Goal: Navigation & Orientation: Find specific page/section

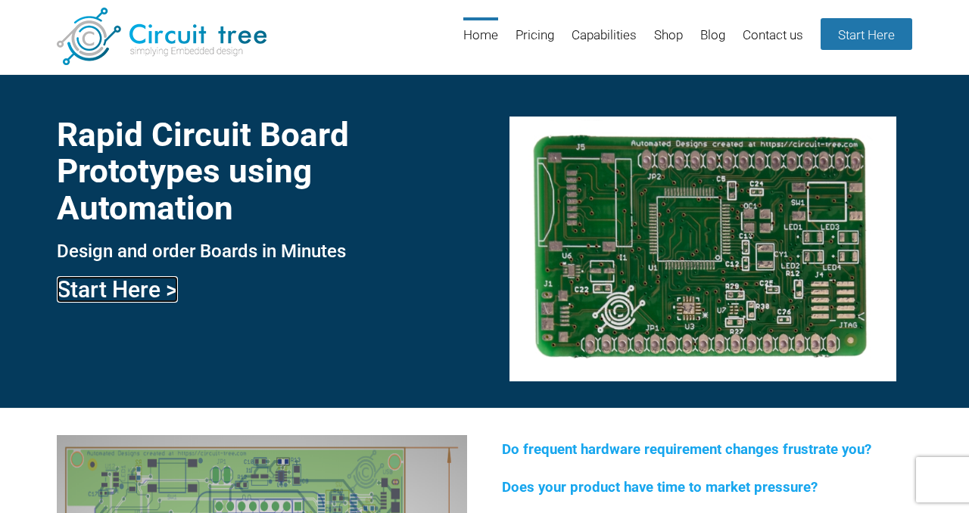
click at [120, 296] on link "Start Here >" at bounding box center [117, 289] width 121 height 26
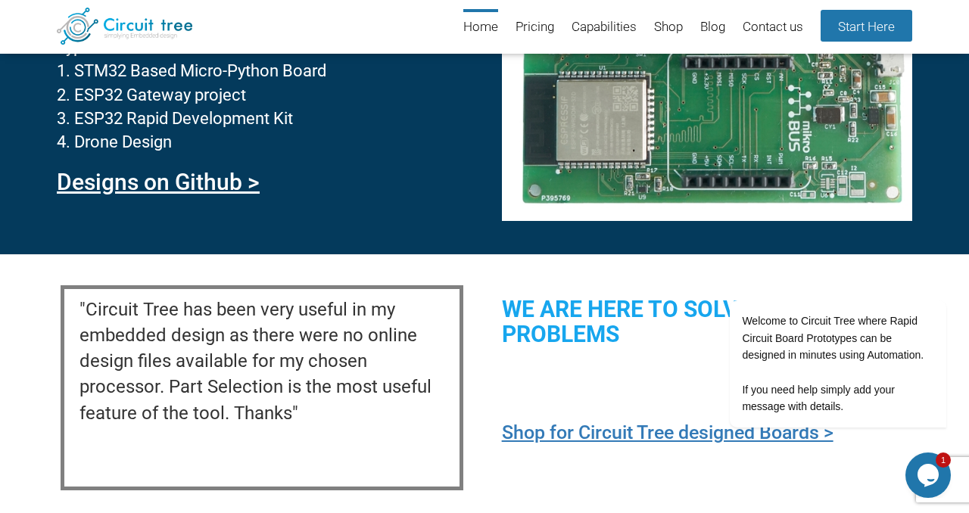
scroll to position [1587, 0]
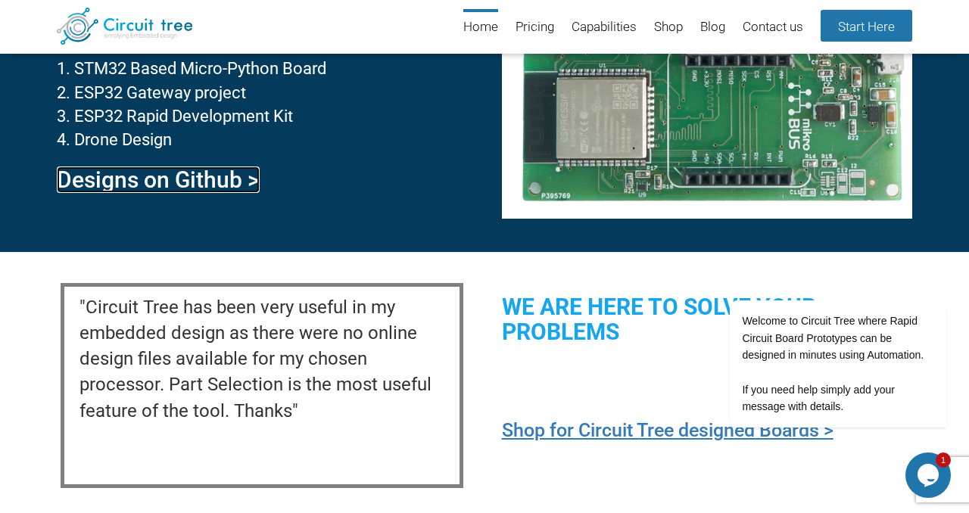
click at [191, 182] on link "Designs on Github >" at bounding box center [158, 179] width 203 height 26
